Goal: Task Accomplishment & Management: Use online tool/utility

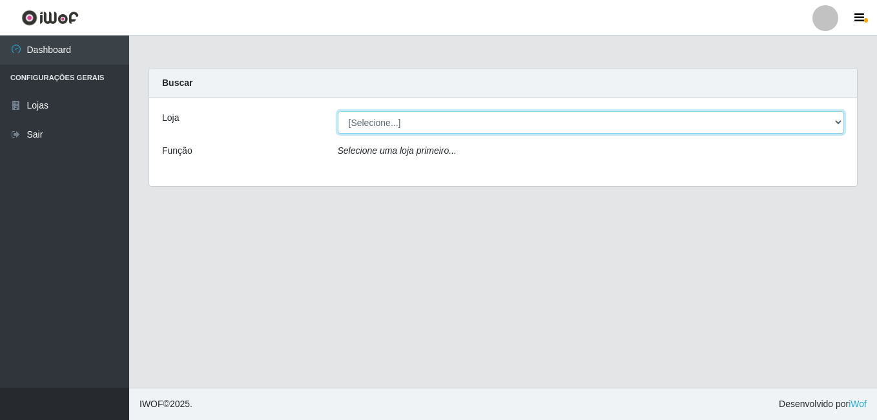
click at [353, 126] on select "[Selecione...] Ajubá Mercado" at bounding box center [591, 122] width 507 height 23
select select "402"
click at [338, 111] on select "[Selecione...] Ajubá Mercado" at bounding box center [591, 122] width 507 height 23
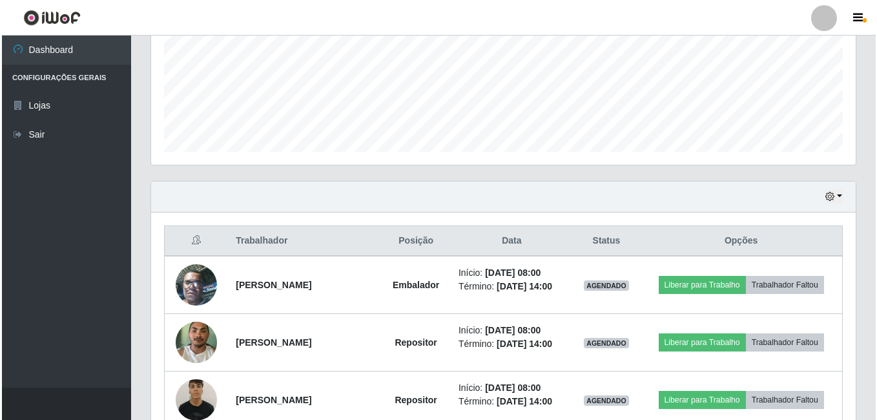
scroll to position [387, 0]
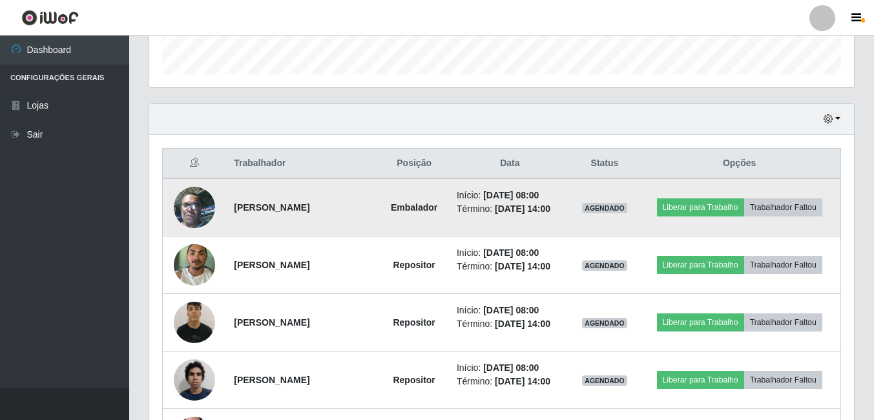
click at [192, 206] on img at bounding box center [194, 207] width 41 height 55
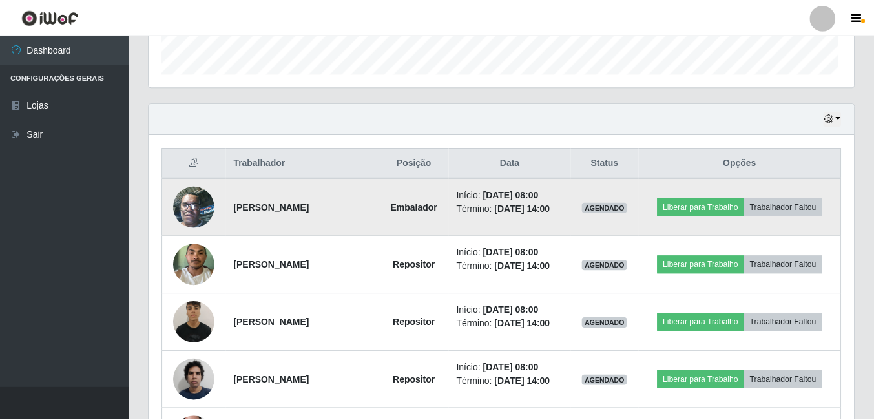
scroll to position [268, 698]
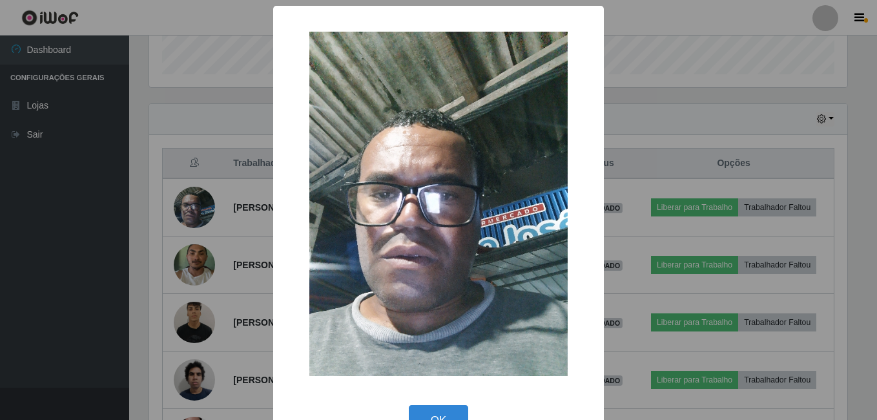
click at [185, 265] on div "× OK Cancel" at bounding box center [438, 210] width 877 height 420
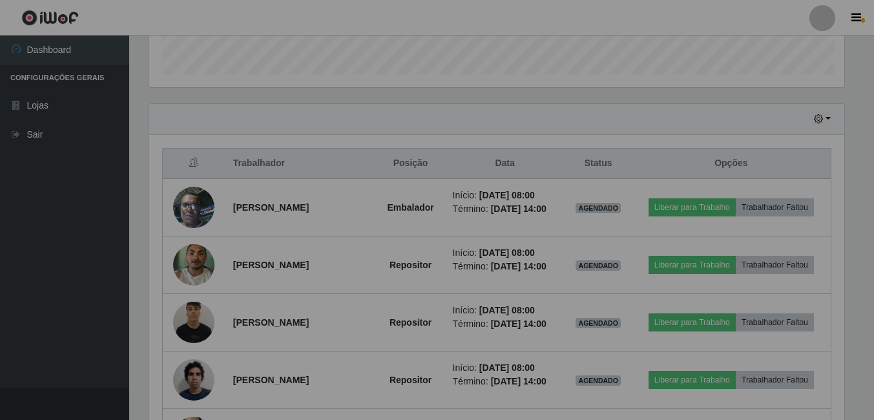
scroll to position [268, 704]
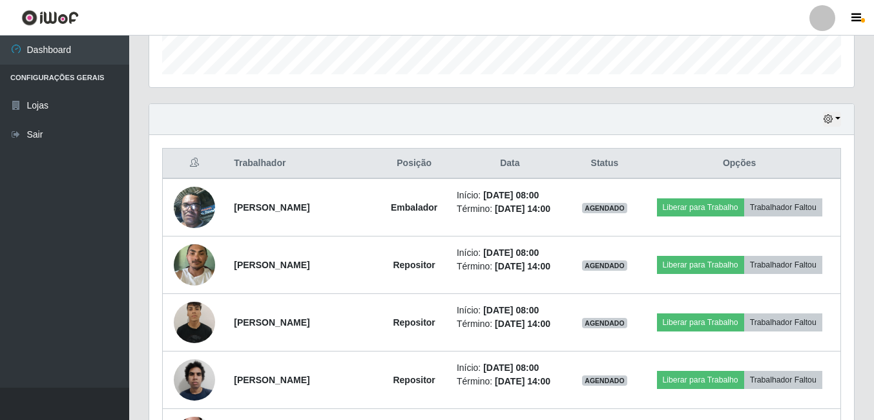
click at [185, 265] on img at bounding box center [194, 264] width 41 height 55
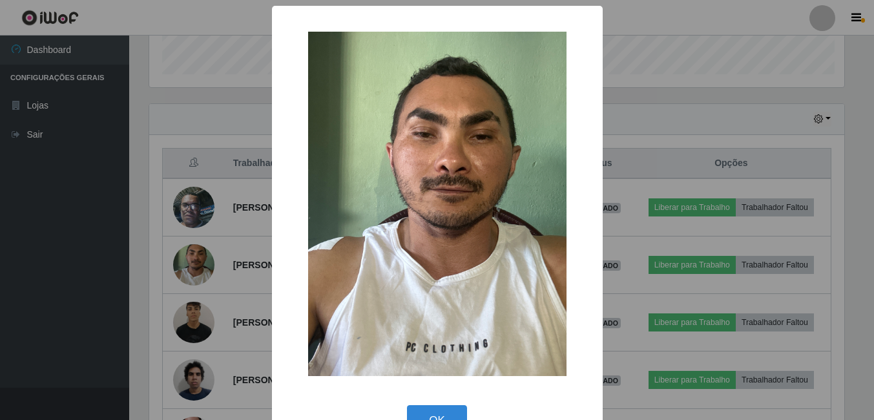
scroll to position [268, 698]
click at [181, 318] on div "× OK Cancel" at bounding box center [438, 210] width 877 height 420
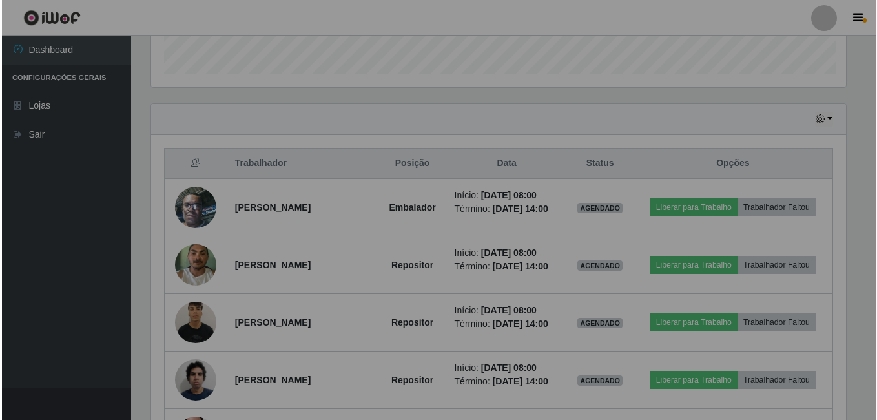
scroll to position [268, 704]
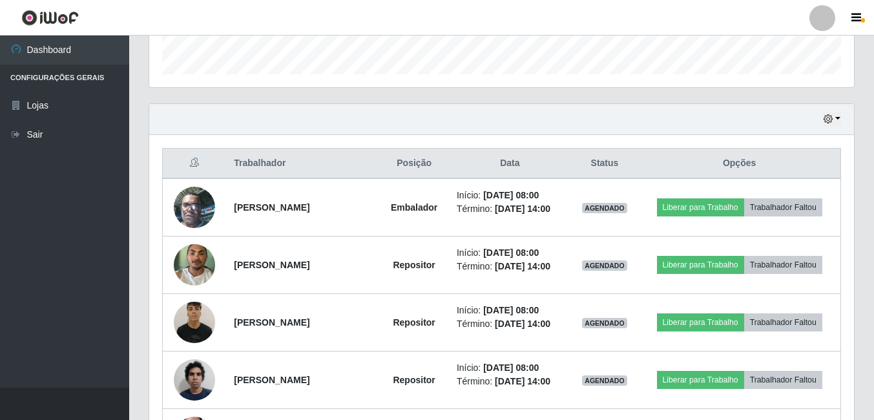
click at [181, 318] on img at bounding box center [194, 321] width 41 height 55
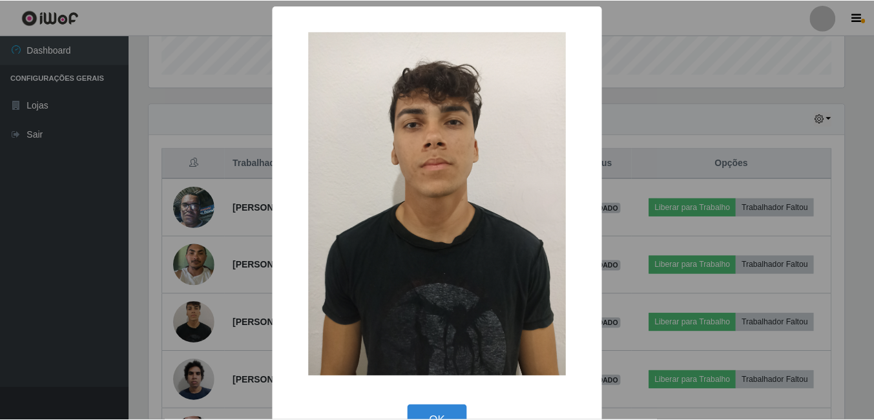
scroll to position [268, 698]
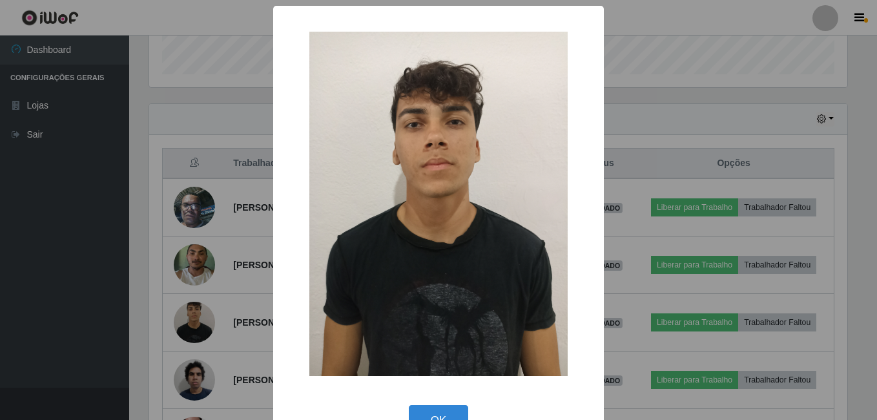
click at [181, 318] on div "× OK Cancel" at bounding box center [438, 210] width 877 height 420
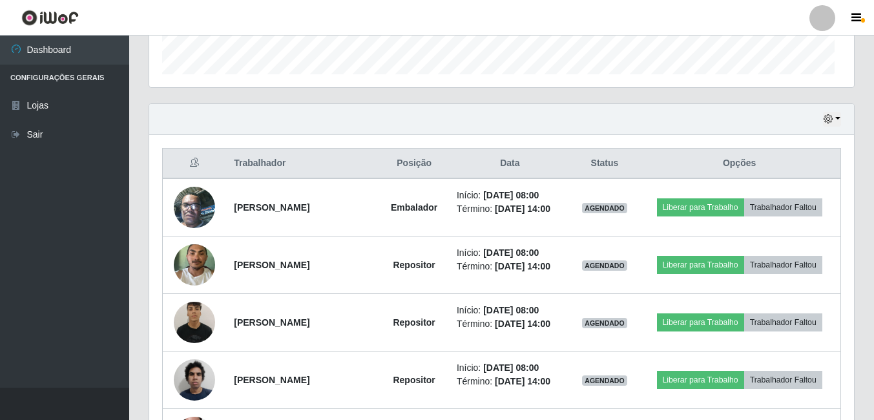
scroll to position [268, 704]
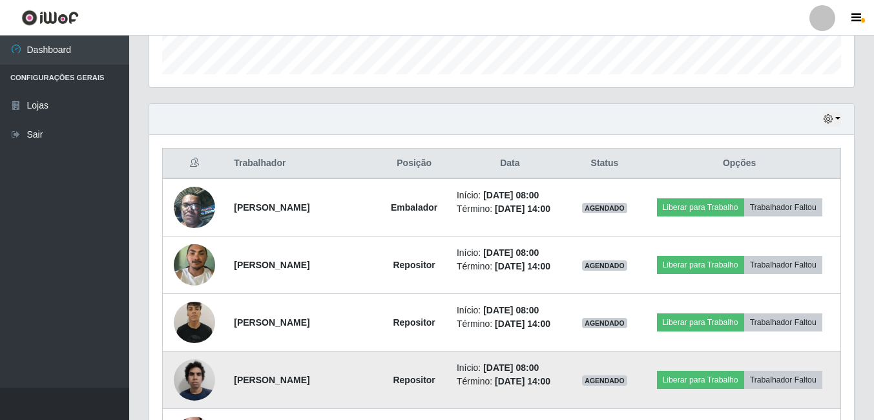
click at [181, 380] on img at bounding box center [194, 379] width 41 height 55
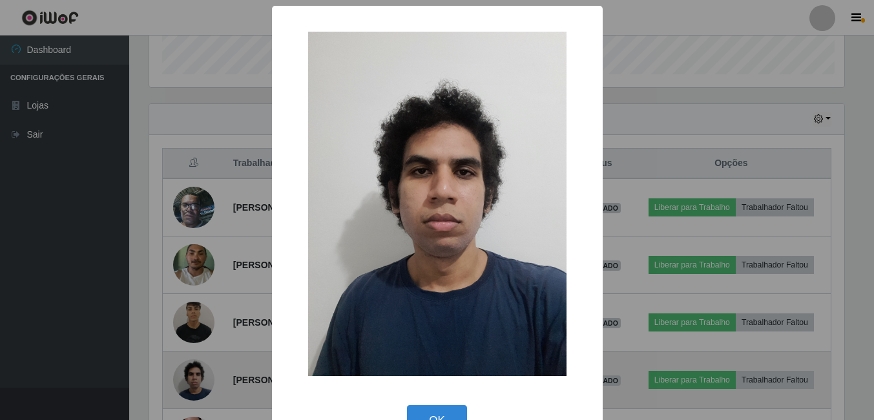
scroll to position [268, 698]
click at [181, 380] on div "× OK Cancel" at bounding box center [438, 210] width 877 height 420
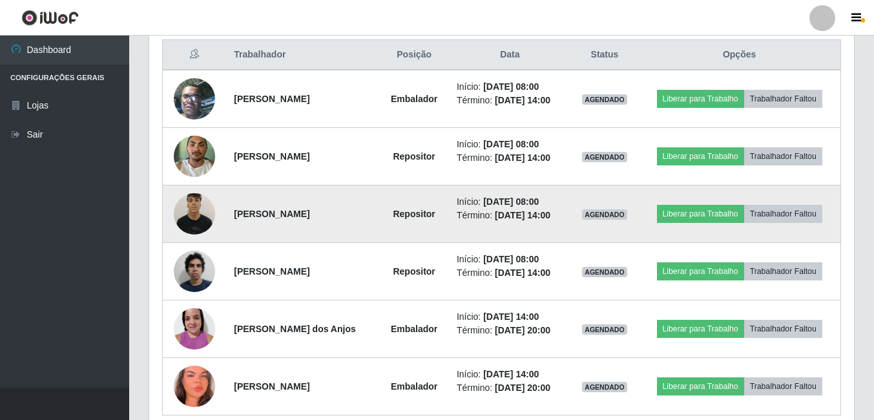
scroll to position [517, 0]
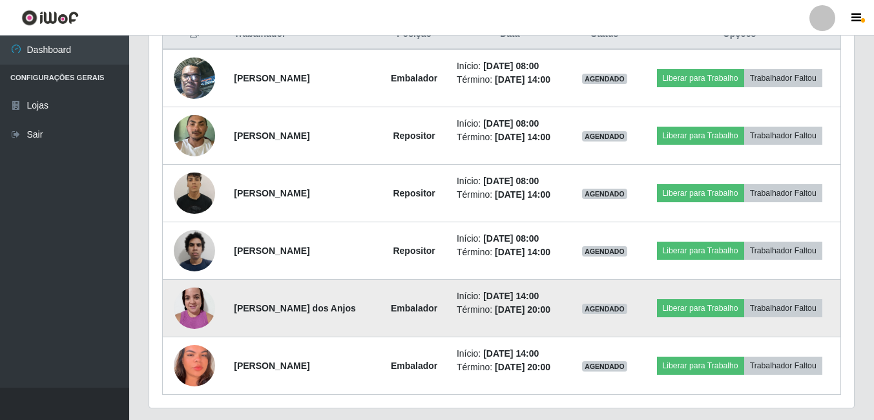
click at [185, 310] on img at bounding box center [194, 307] width 41 height 55
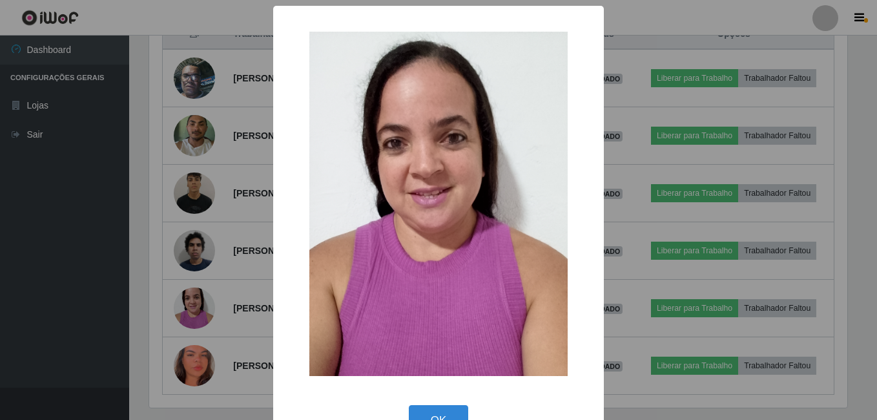
click at [194, 367] on div "× OK Cancel" at bounding box center [438, 210] width 877 height 420
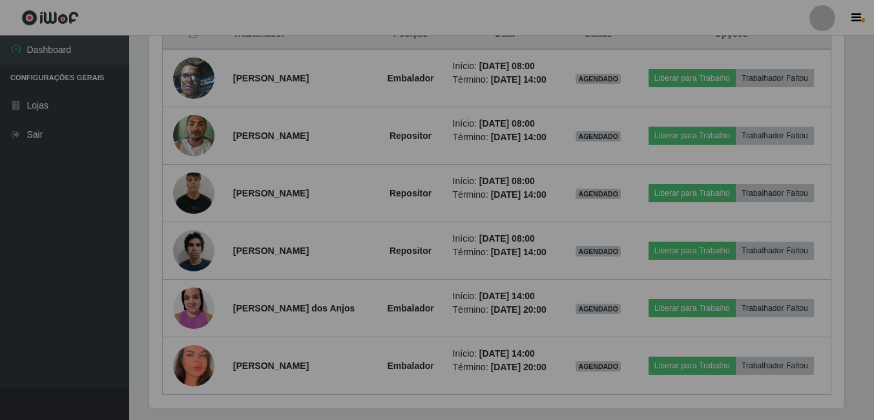
scroll to position [268, 704]
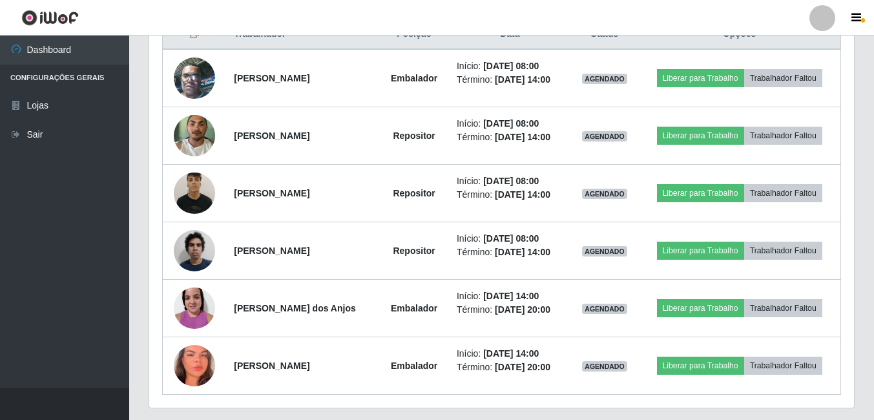
click at [194, 367] on img at bounding box center [194, 366] width 41 height 90
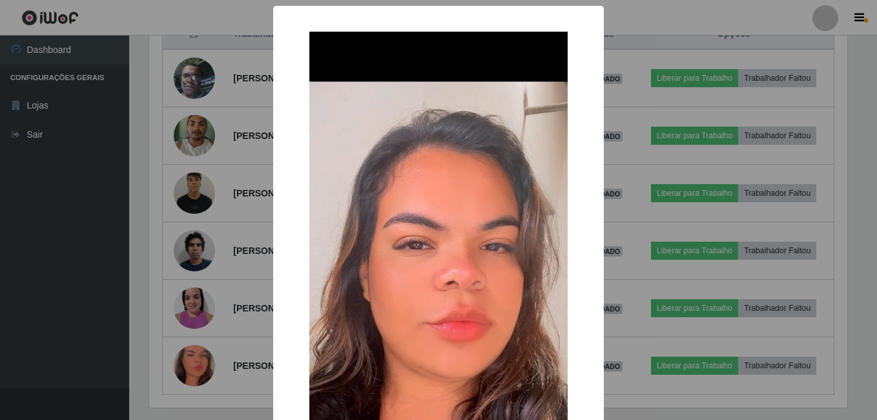
click at [194, 367] on div "× OK Cancel" at bounding box center [438, 210] width 877 height 420
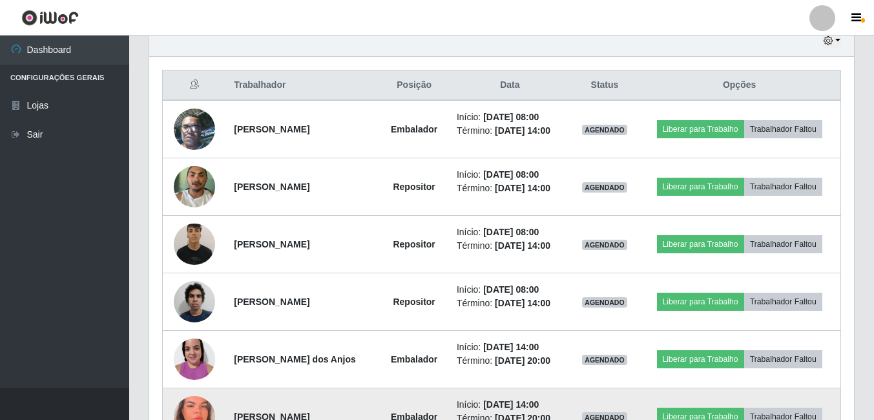
scroll to position [0, 0]
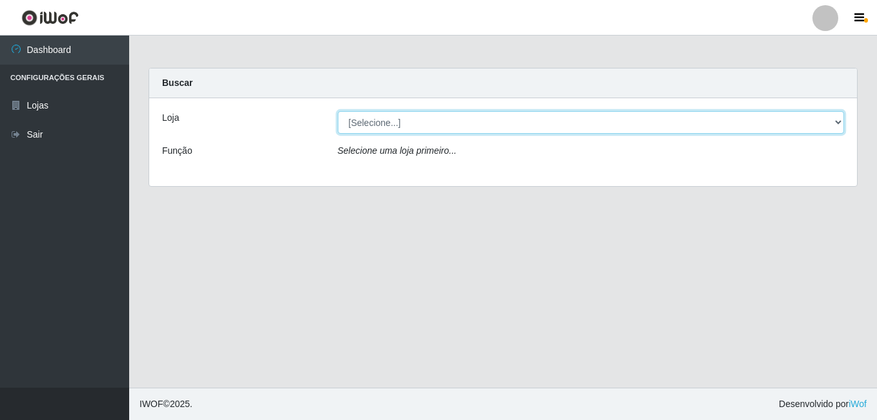
click at [515, 119] on select "[Selecione...] Ajubá Mercado" at bounding box center [591, 122] width 507 height 23
select select "402"
click at [338, 111] on select "[Selecione...] Ajubá Mercado" at bounding box center [591, 122] width 507 height 23
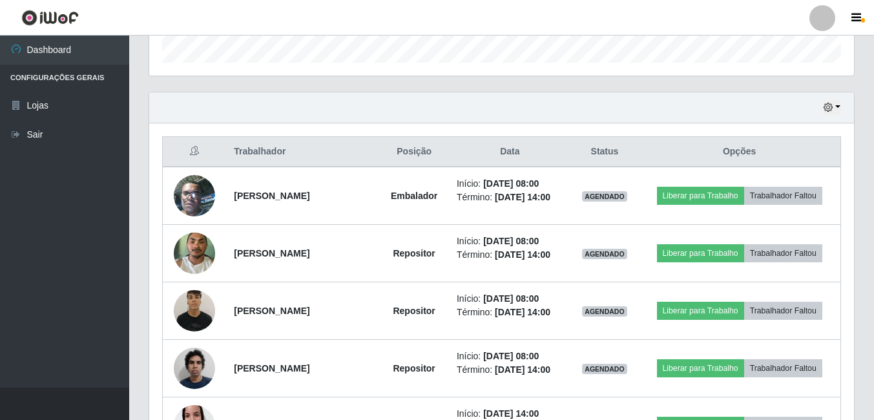
scroll to position [387, 0]
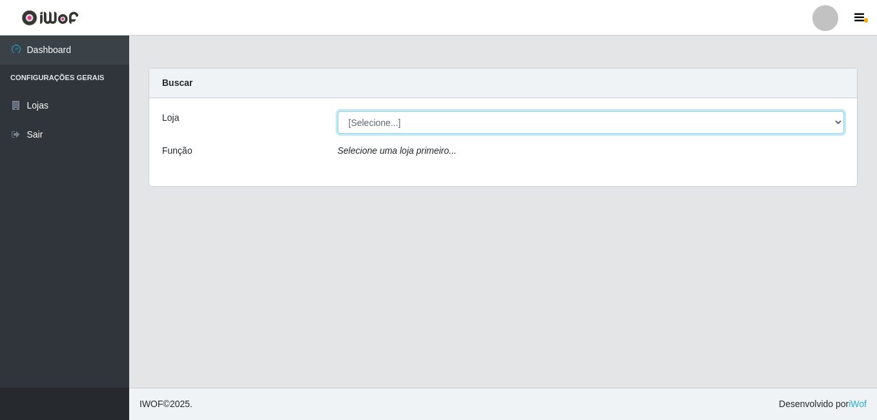
click at [571, 126] on select "[Selecione...] Ajubá Mercado" at bounding box center [591, 122] width 507 height 23
select select "402"
click at [338, 111] on select "[Selecione...] Ajubá Mercado" at bounding box center [591, 122] width 507 height 23
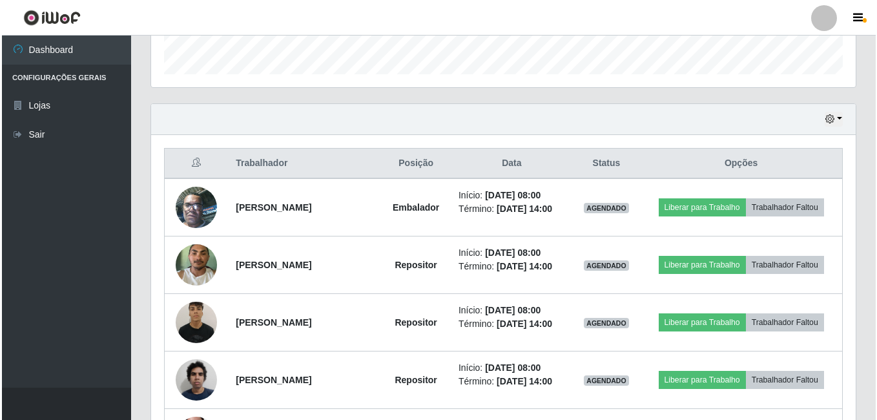
scroll to position [452, 0]
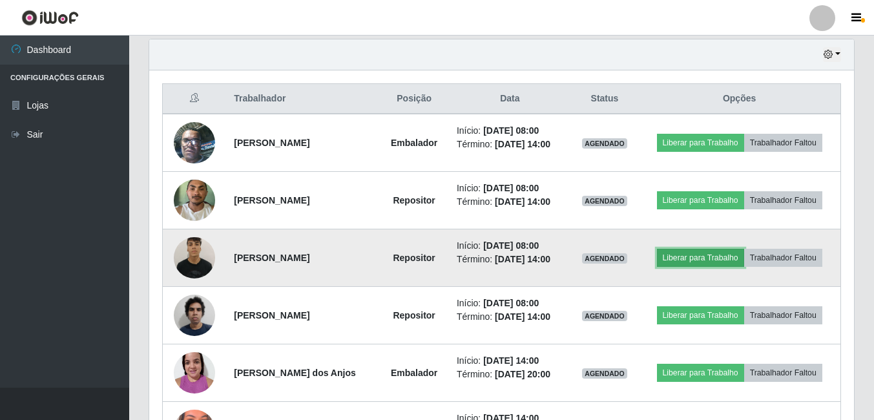
click at [724, 261] on button "Liberar para Trabalho" at bounding box center [700, 258] width 87 height 18
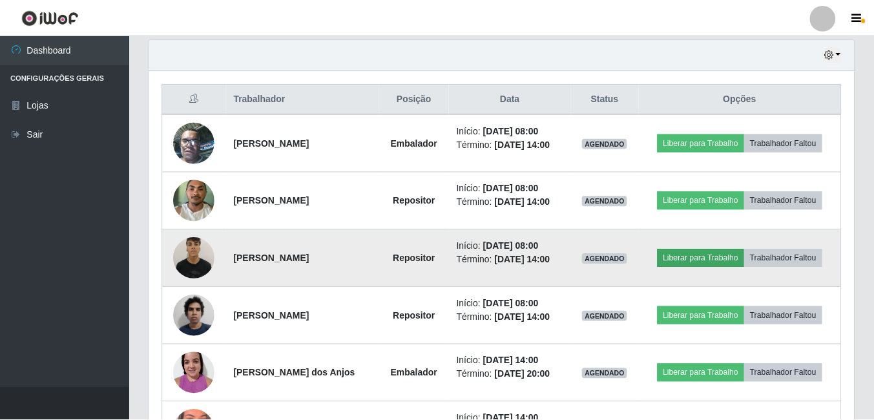
scroll to position [268, 698]
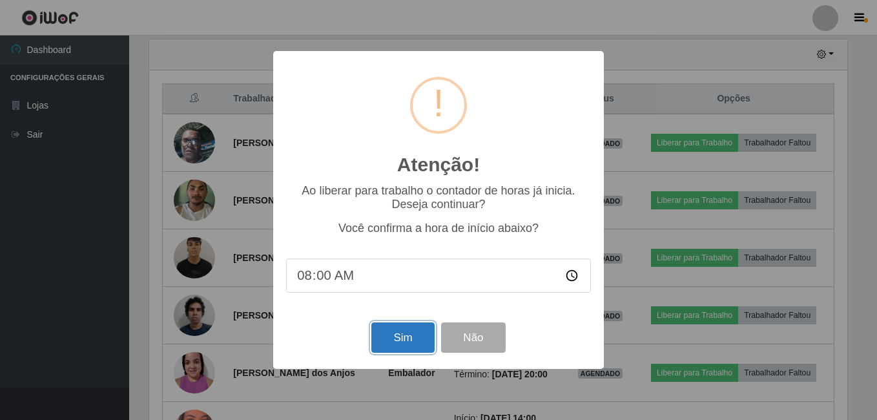
click at [400, 339] on button "Sim" at bounding box center [402, 337] width 63 height 30
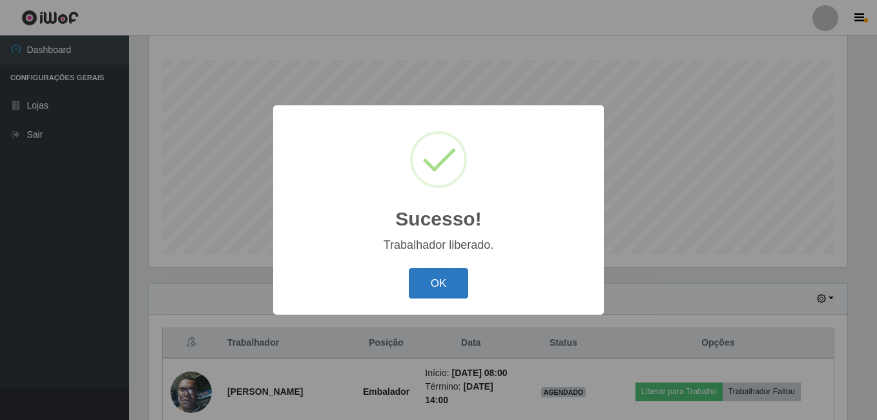
click at [433, 288] on button "OK" at bounding box center [439, 283] width 60 height 30
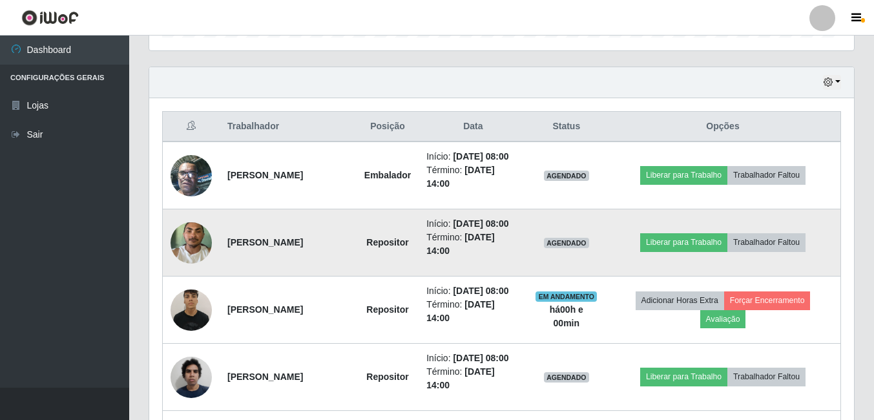
scroll to position [402, 0]
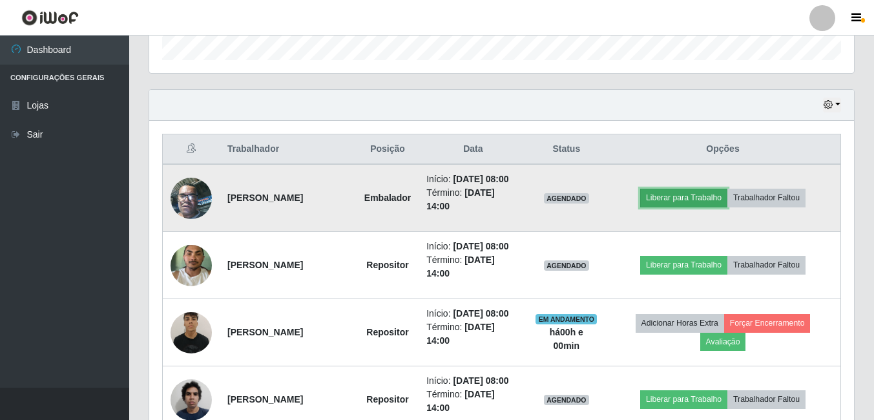
click at [681, 203] on button "Liberar para Trabalho" at bounding box center [683, 198] width 87 height 18
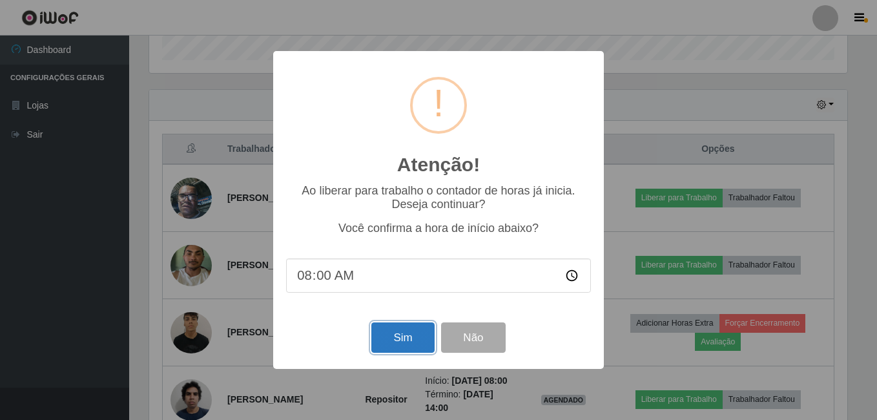
click at [398, 340] on button "Sim" at bounding box center [402, 337] width 63 height 30
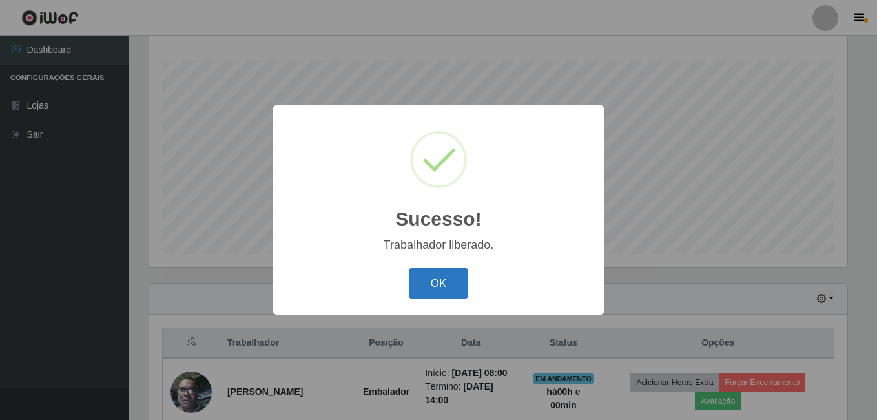
click at [418, 291] on button "OK" at bounding box center [439, 283] width 60 height 30
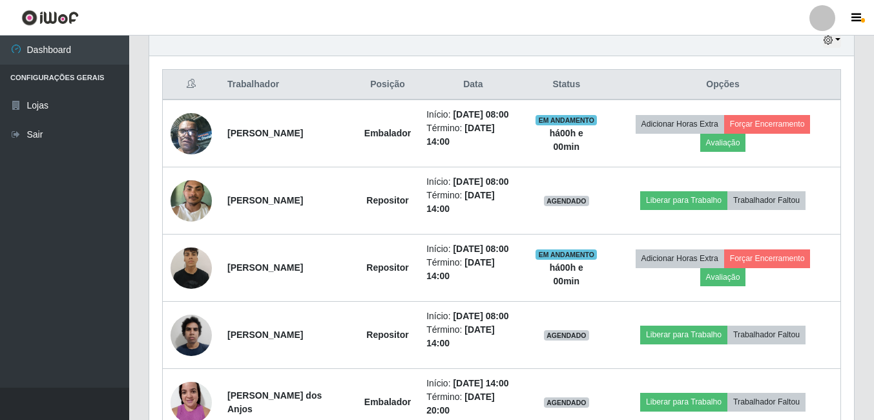
scroll to position [531, 0]
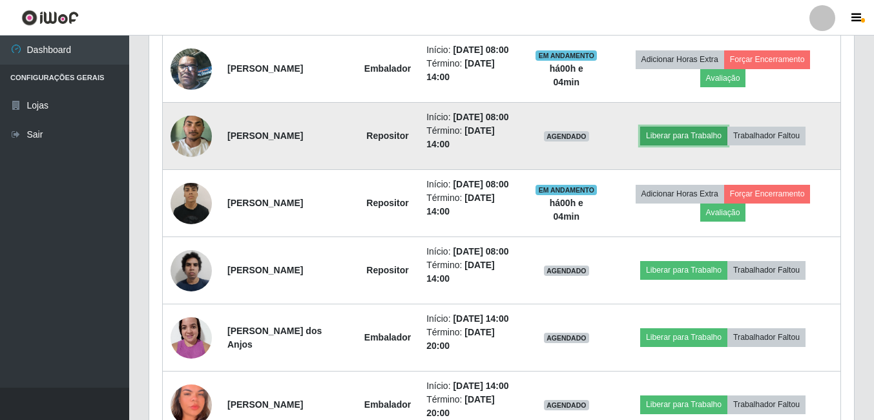
click at [690, 145] on button "Liberar para Trabalho" at bounding box center [683, 136] width 87 height 18
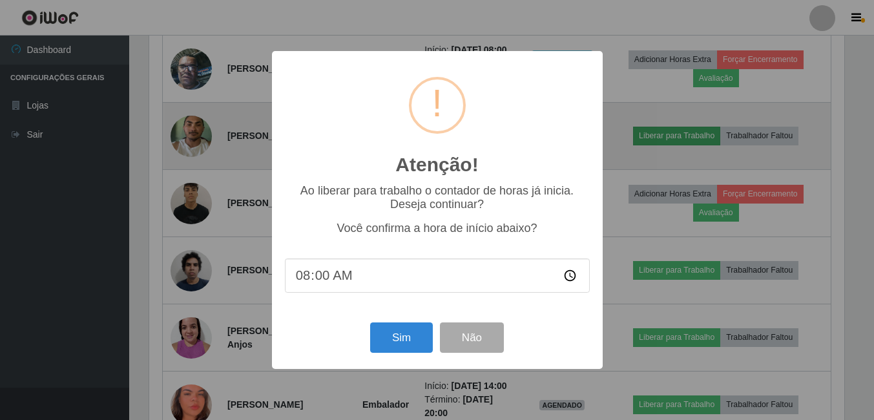
scroll to position [268, 698]
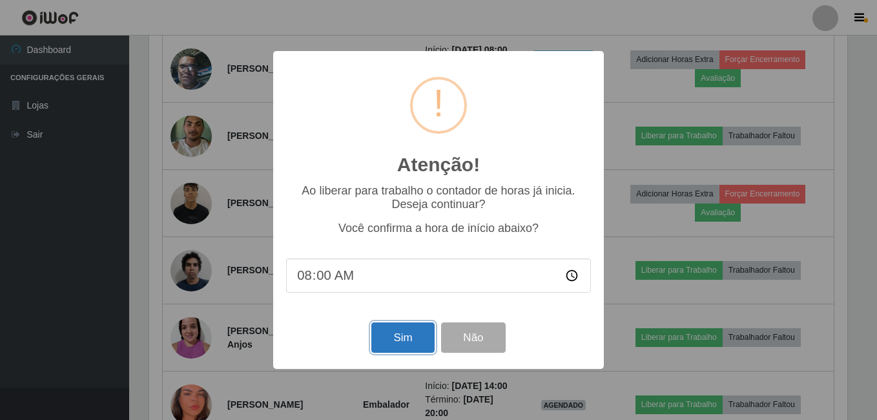
click at [392, 336] on button "Sim" at bounding box center [402, 337] width 63 height 30
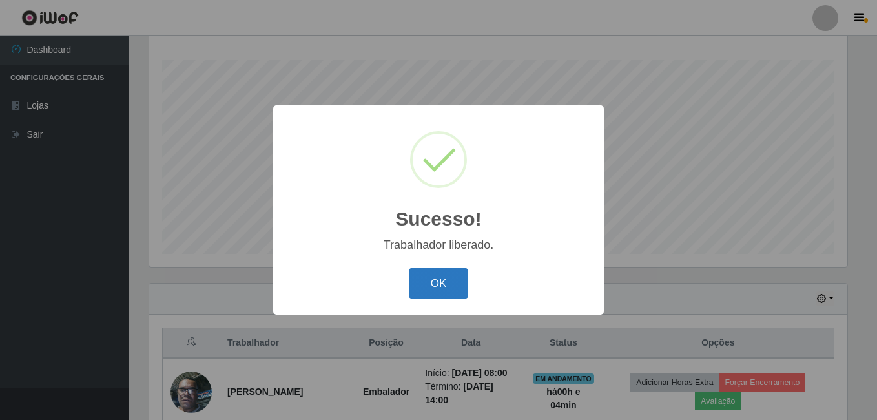
click at [434, 274] on button "OK" at bounding box center [439, 283] width 60 height 30
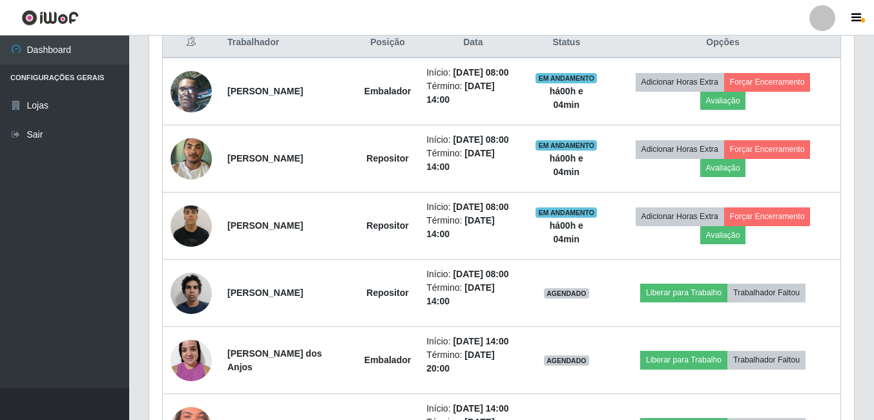
scroll to position [531, 0]
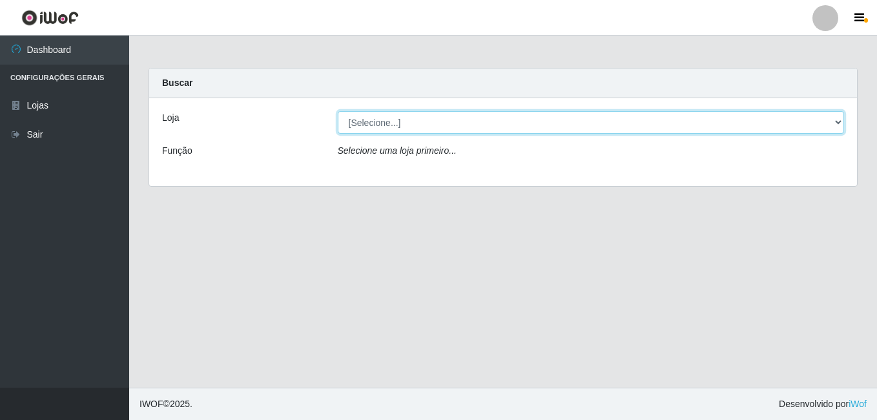
click at [376, 125] on select "[Selecione...] Ajubá Mercado" at bounding box center [591, 122] width 507 height 23
select select "402"
click at [338, 111] on select "[Selecione...] Ajubá Mercado" at bounding box center [591, 122] width 507 height 23
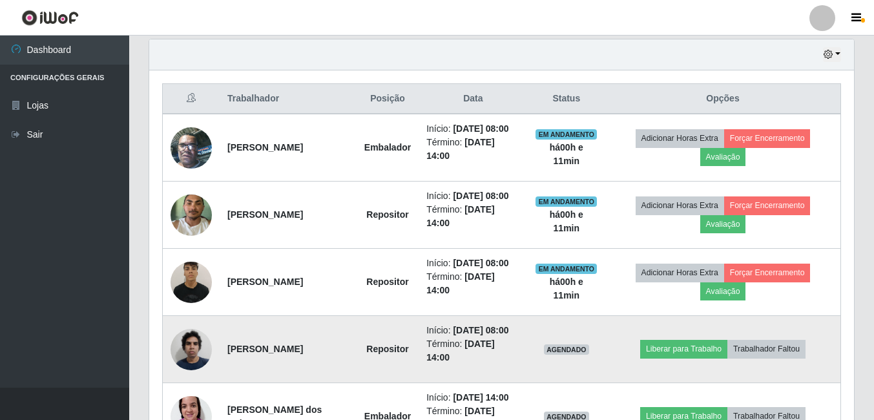
scroll to position [517, 0]
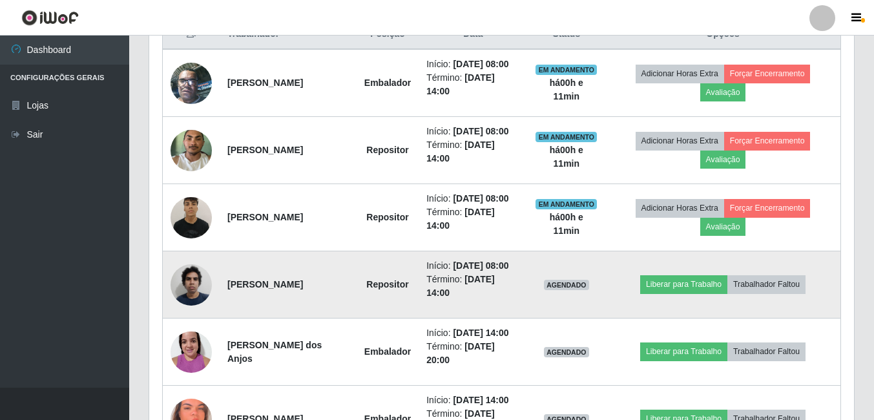
click at [188, 312] on img at bounding box center [190, 284] width 41 height 55
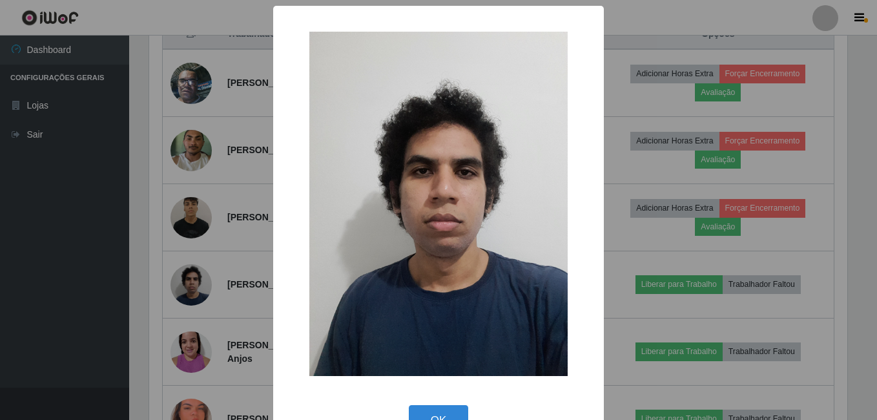
click at [72, 376] on div "× OK Cancel" at bounding box center [438, 210] width 877 height 420
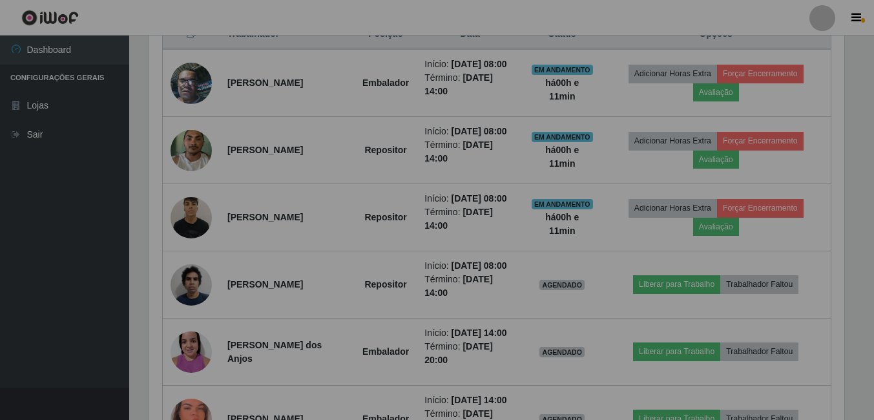
scroll to position [268, 704]
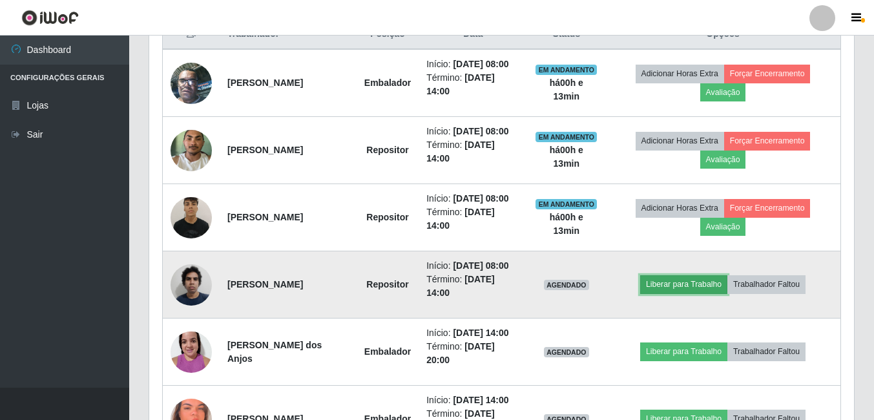
click at [692, 293] on button "Liberar para Trabalho" at bounding box center [683, 284] width 87 height 18
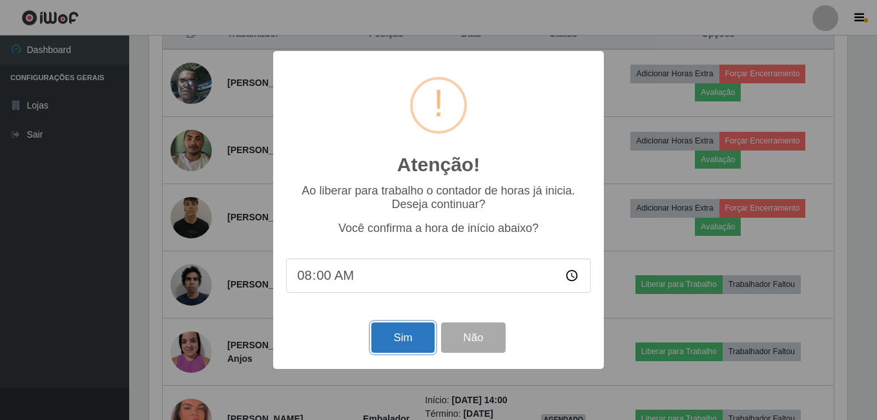
click at [401, 337] on button "Sim" at bounding box center [402, 337] width 63 height 30
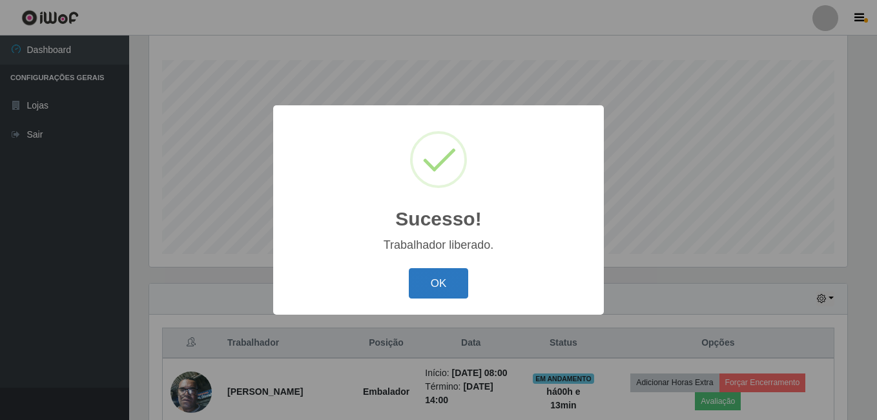
click at [431, 273] on button "OK" at bounding box center [439, 283] width 60 height 30
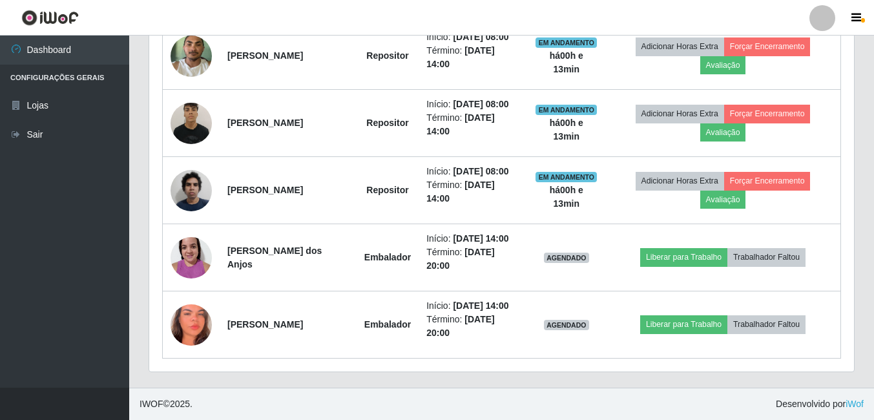
scroll to position [660, 0]
